Goal: Check status: Check status

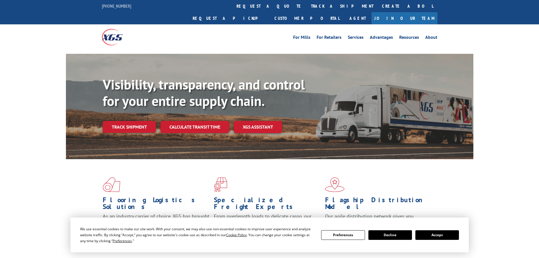
click at [436, 237] on button "Accept" at bounding box center [437, 235] width 44 height 10
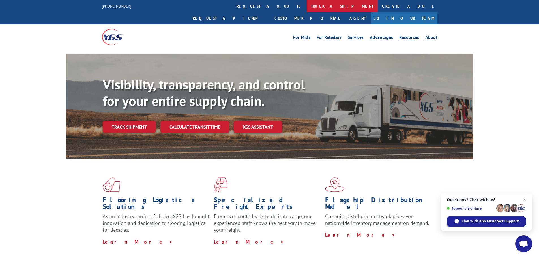
click at [307, 8] on link "track a shipment" at bounding box center [342, 6] width 71 height 12
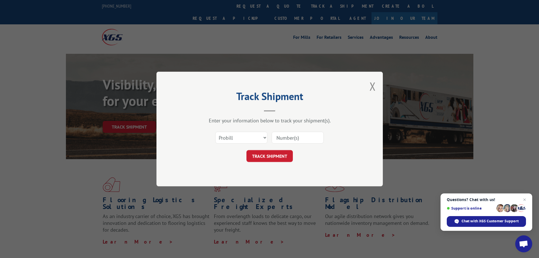
click at [252, 131] on div "Select category... Probill BOL PO" at bounding box center [242, 137] width 52 height 13
click at [250, 140] on select "Select category... Probill BOL PO" at bounding box center [241, 138] width 52 height 12
select select "bol"
click at [215, 132] on select "Select category... Probill BOL PO" at bounding box center [241, 138] width 52 height 12
click at [294, 138] on input at bounding box center [298, 138] width 52 height 12
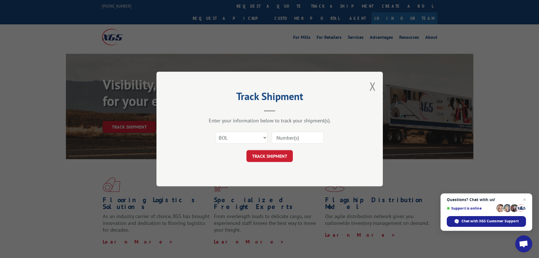
paste input "5594090"
click at [277, 139] on input "5594090" at bounding box center [298, 138] width 52 height 12
type input "5594090"
click at [273, 158] on button "TRACK SHIPMENT" at bounding box center [269, 156] width 46 height 12
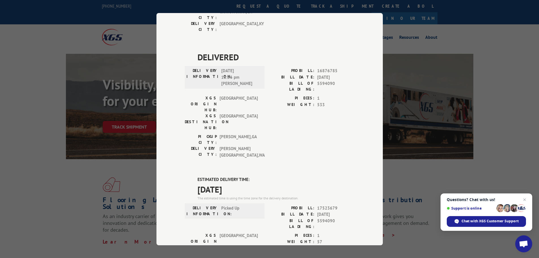
scroll to position [170, 0]
